Goal: Browse casually: Explore the website without a specific task or goal

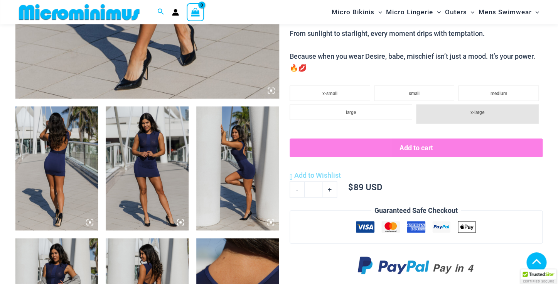
scroll to position [369, 0]
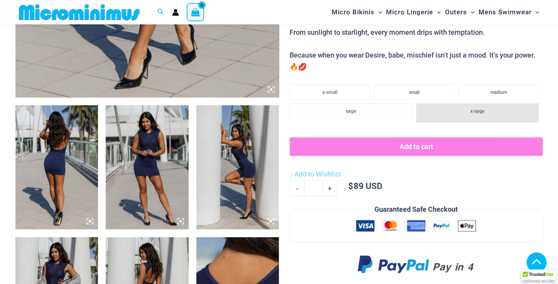
click at [68, 177] on img at bounding box center [56, 167] width 83 height 124
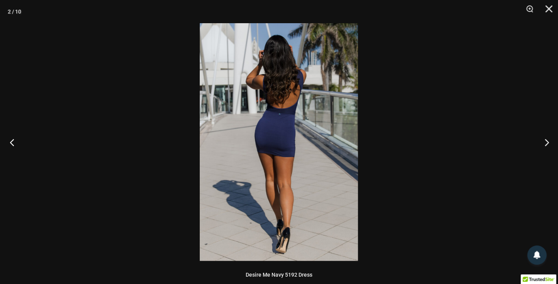
click at [14, 143] on button "Previous" at bounding box center [14, 142] width 29 height 39
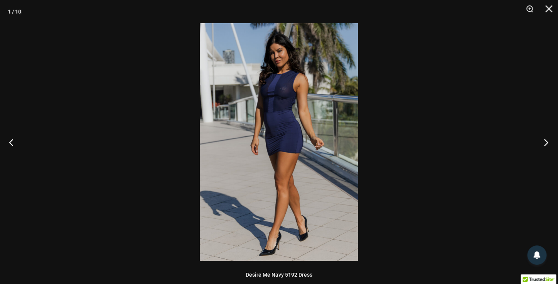
click at [546, 140] on button "Next" at bounding box center [543, 142] width 29 height 39
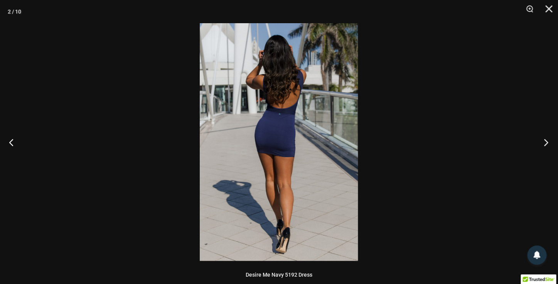
click at [546, 140] on button "Next" at bounding box center [543, 142] width 29 height 39
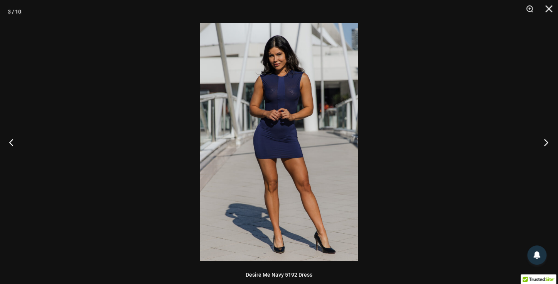
click at [546, 140] on button "Next" at bounding box center [543, 142] width 29 height 39
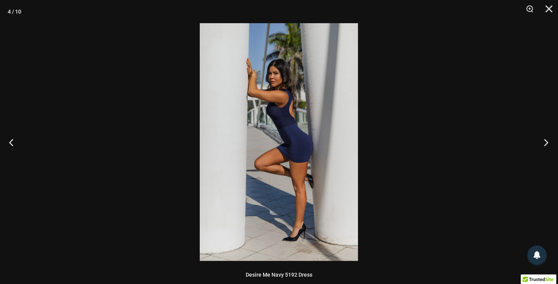
click at [546, 140] on button "Next" at bounding box center [543, 142] width 29 height 39
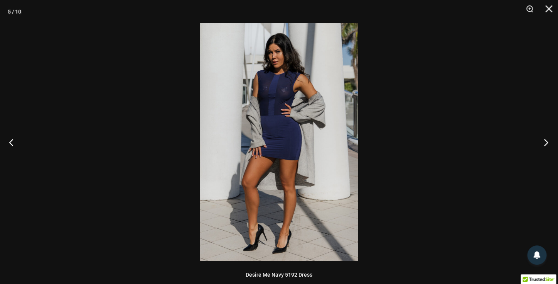
click at [546, 140] on button "Next" at bounding box center [543, 142] width 29 height 39
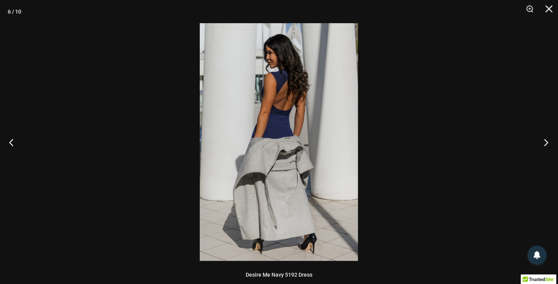
click at [546, 140] on button "Next" at bounding box center [543, 142] width 29 height 39
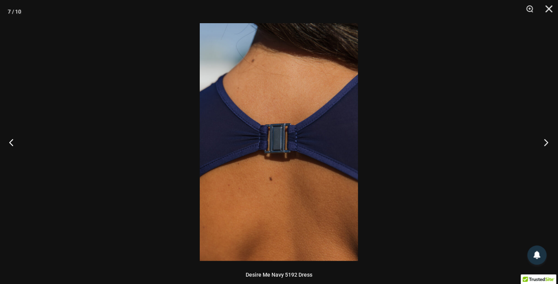
click at [546, 140] on button "Next" at bounding box center [543, 142] width 29 height 39
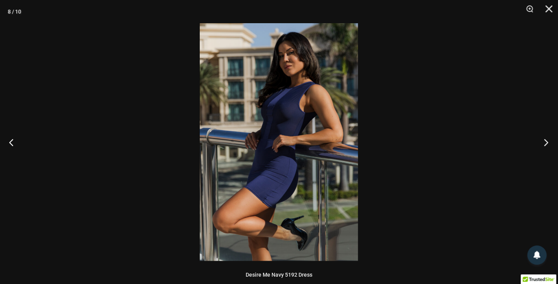
click at [546, 140] on button "Next" at bounding box center [543, 142] width 29 height 39
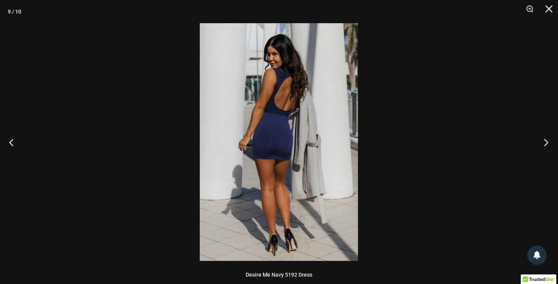
click at [546, 140] on button "Next" at bounding box center [543, 142] width 29 height 39
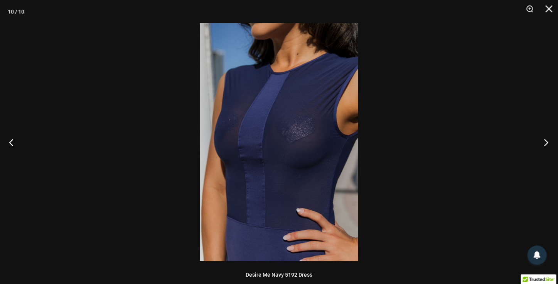
click at [546, 140] on button "Next" at bounding box center [543, 142] width 29 height 39
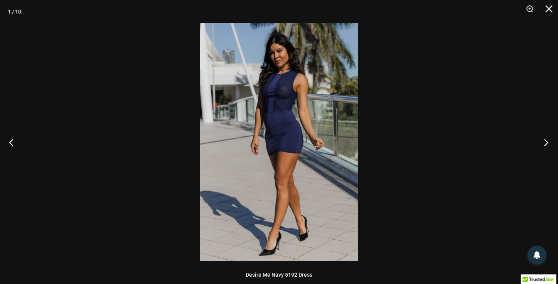
click at [546, 140] on button "Next" at bounding box center [543, 142] width 29 height 39
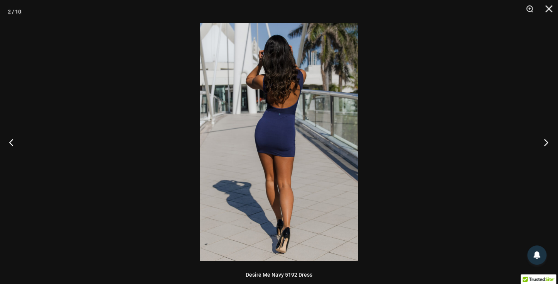
click at [546, 140] on button "Next" at bounding box center [543, 142] width 29 height 39
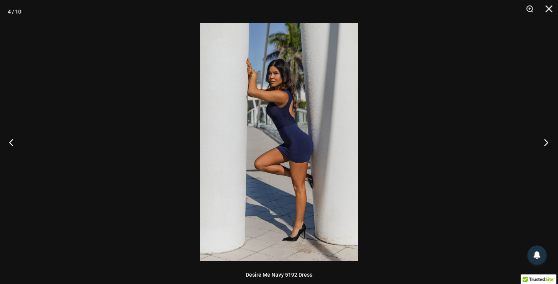
click at [546, 140] on button "Next" at bounding box center [543, 142] width 29 height 39
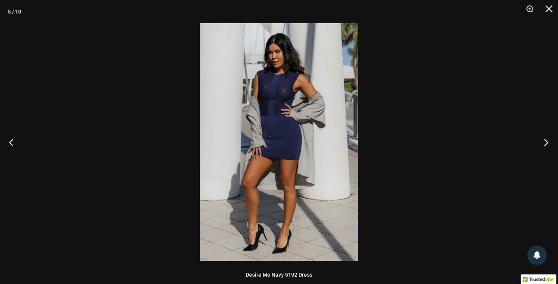
click at [546, 140] on button "Next" at bounding box center [543, 142] width 29 height 39
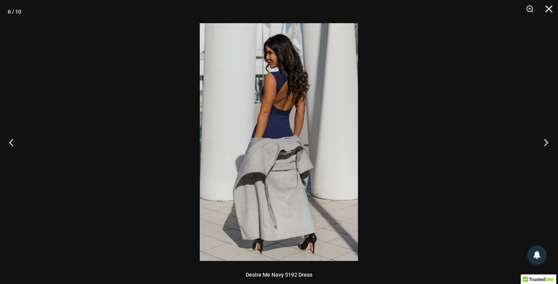
click at [546, 140] on button "Next" at bounding box center [543, 142] width 29 height 39
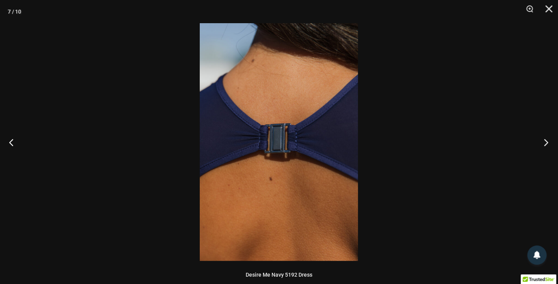
click at [546, 140] on button "Next" at bounding box center [543, 142] width 29 height 39
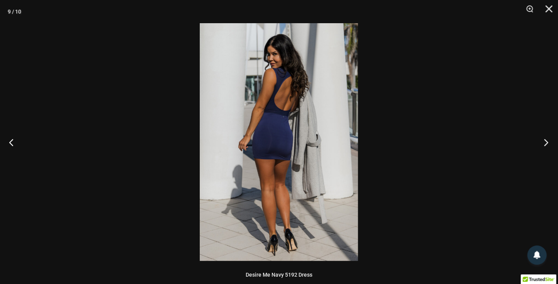
click at [546, 140] on button "Next" at bounding box center [543, 142] width 29 height 39
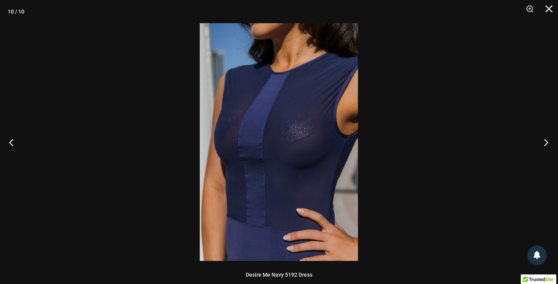
click at [545, 140] on button "Next" at bounding box center [543, 142] width 29 height 39
